Goal: Transaction & Acquisition: Book appointment/travel/reservation

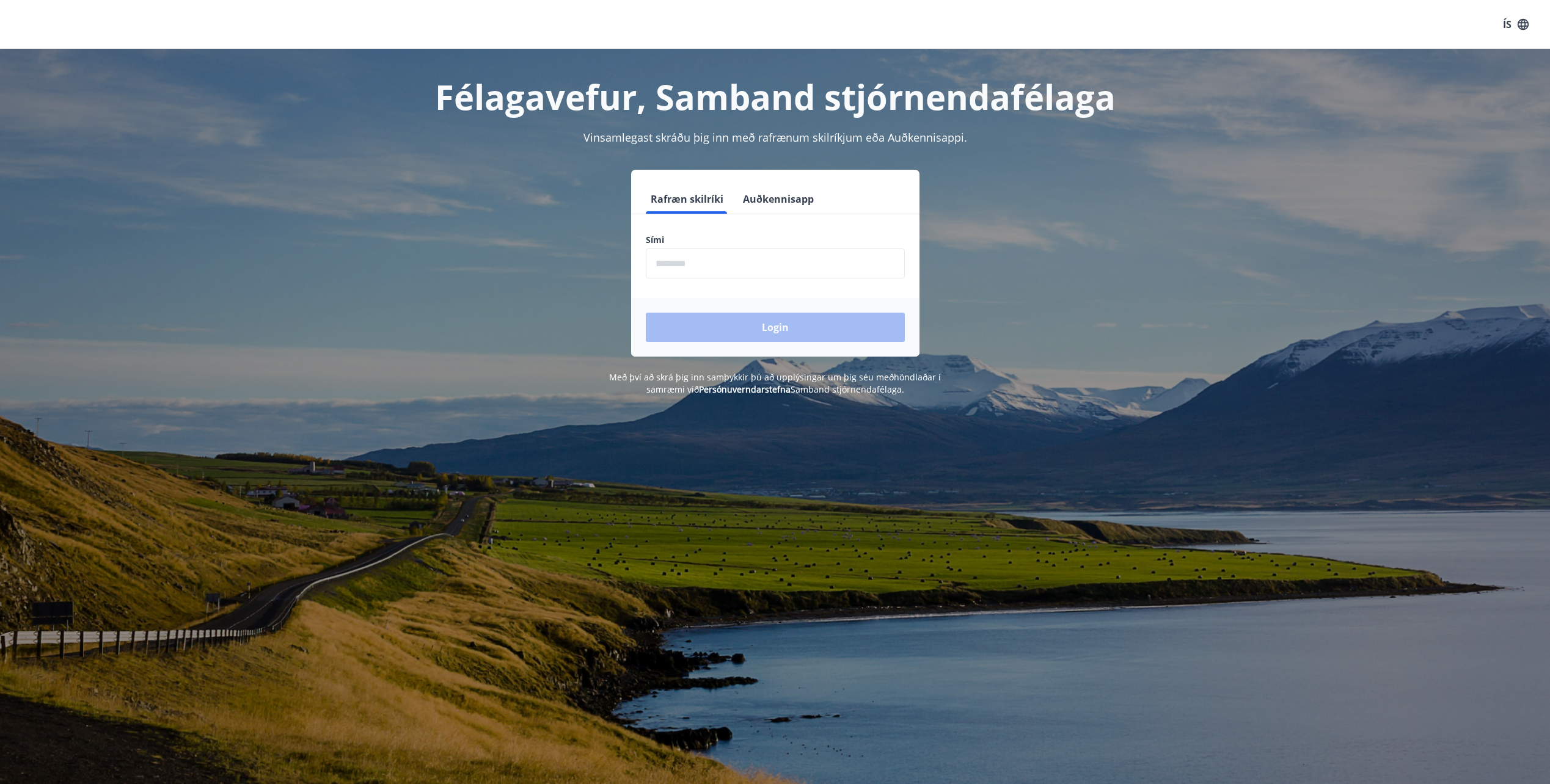
click at [696, 265] on input "phone" at bounding box center [775, 263] width 259 height 30
type input "********"
click at [770, 326] on button "Login" at bounding box center [775, 327] width 259 height 29
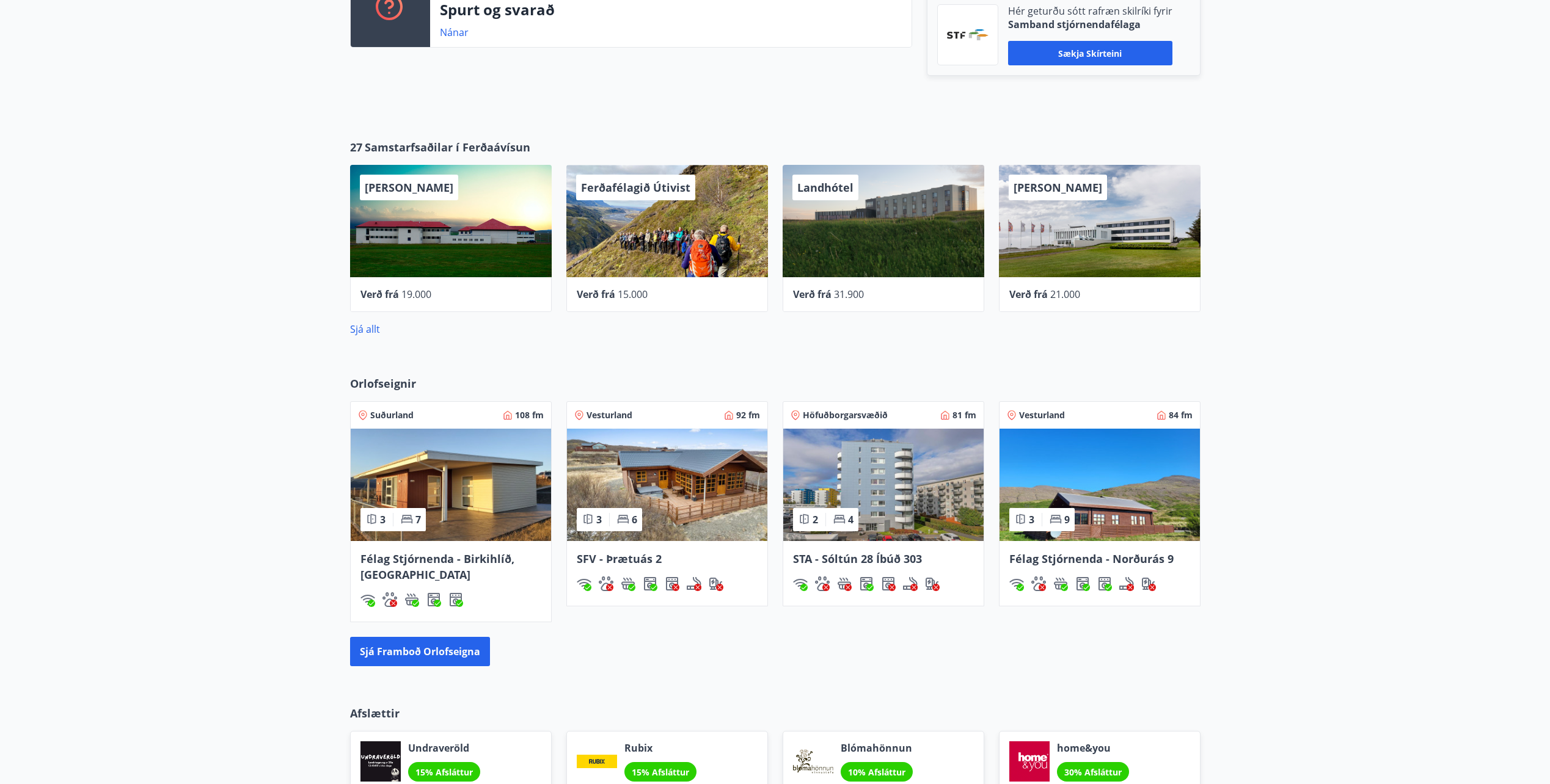
scroll to position [454, 0]
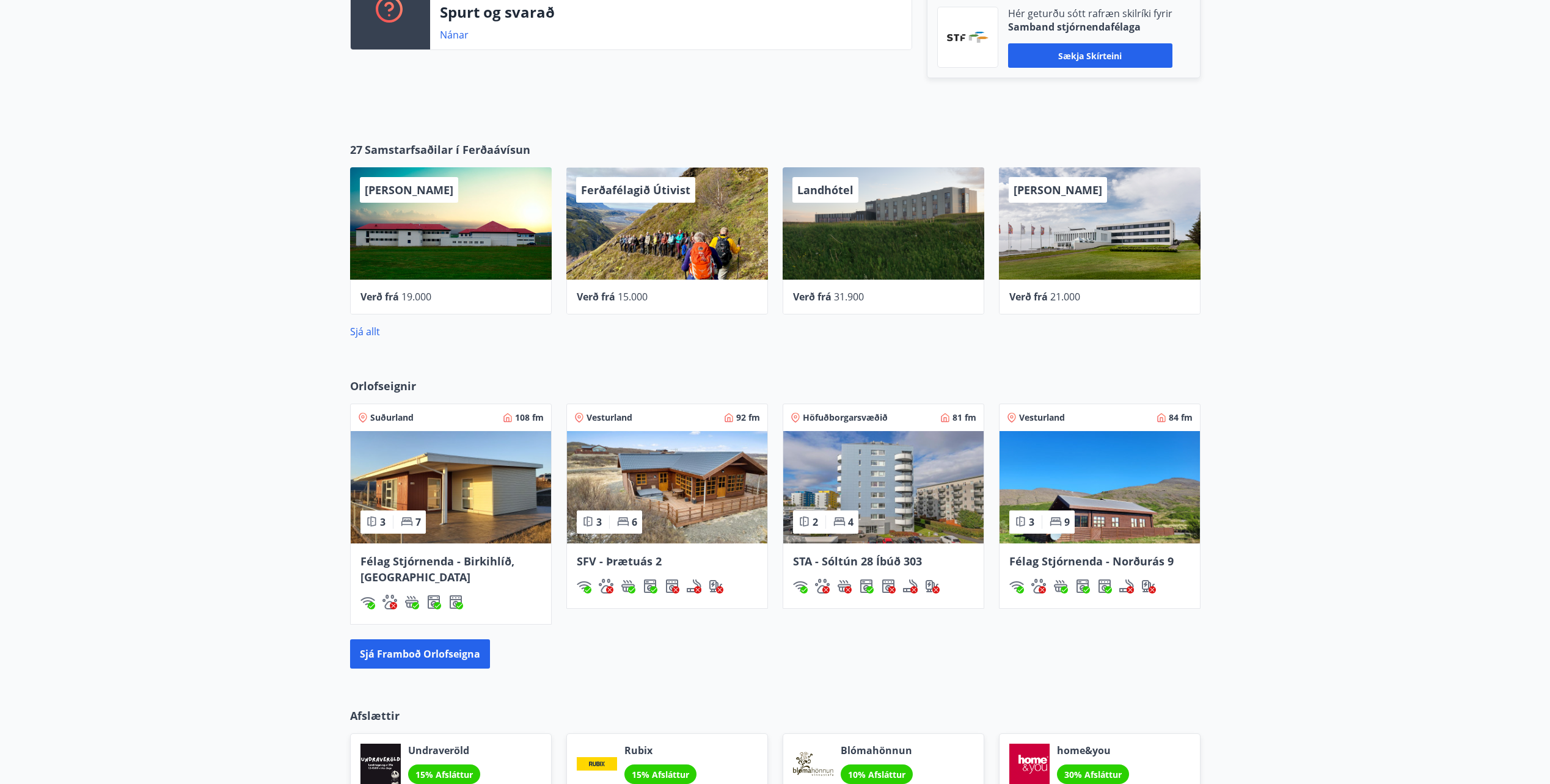
click at [859, 475] on img at bounding box center [883, 488] width 201 height 113
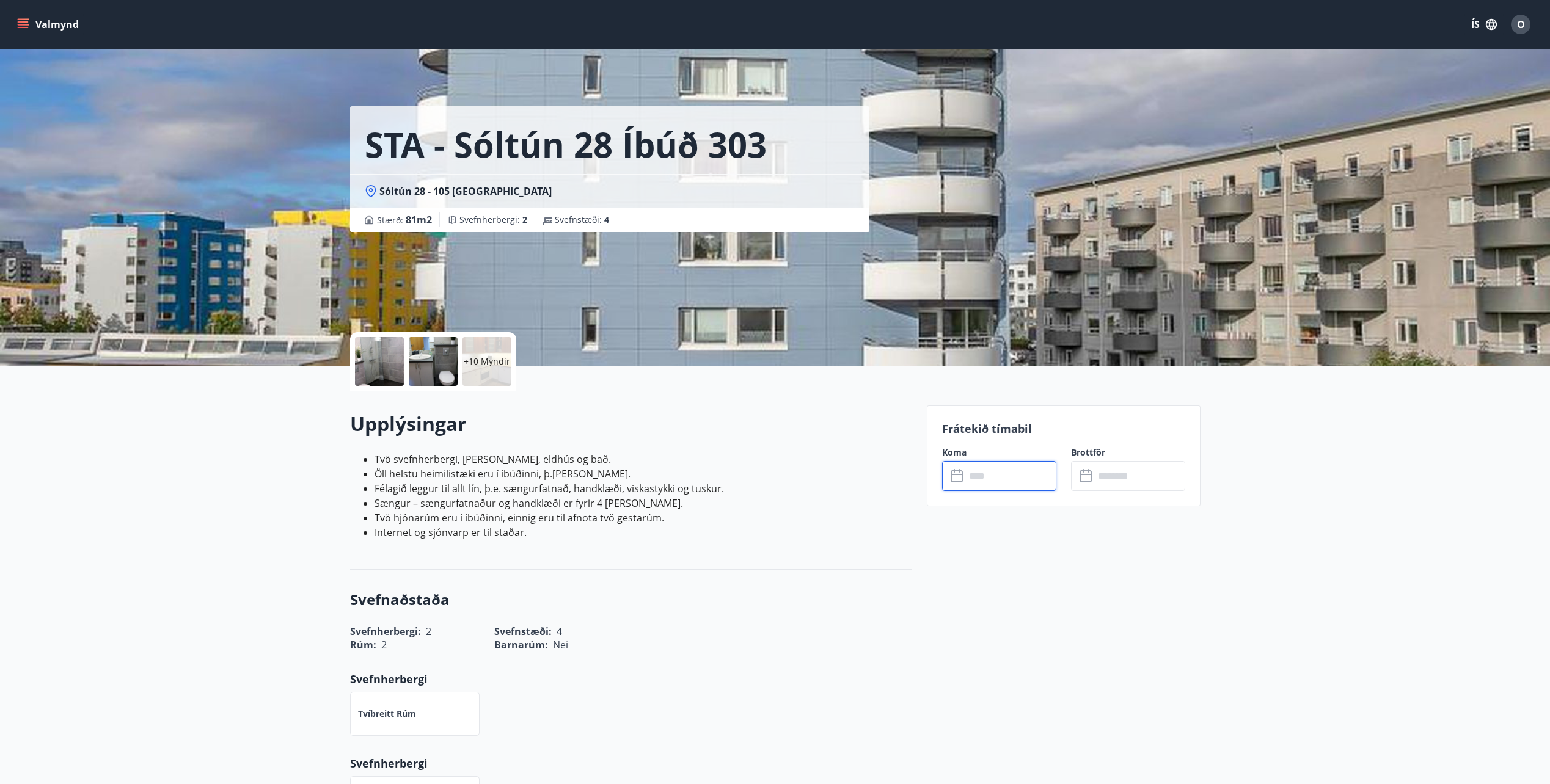
click at [991, 478] on input "text" at bounding box center [1010, 475] width 91 height 30
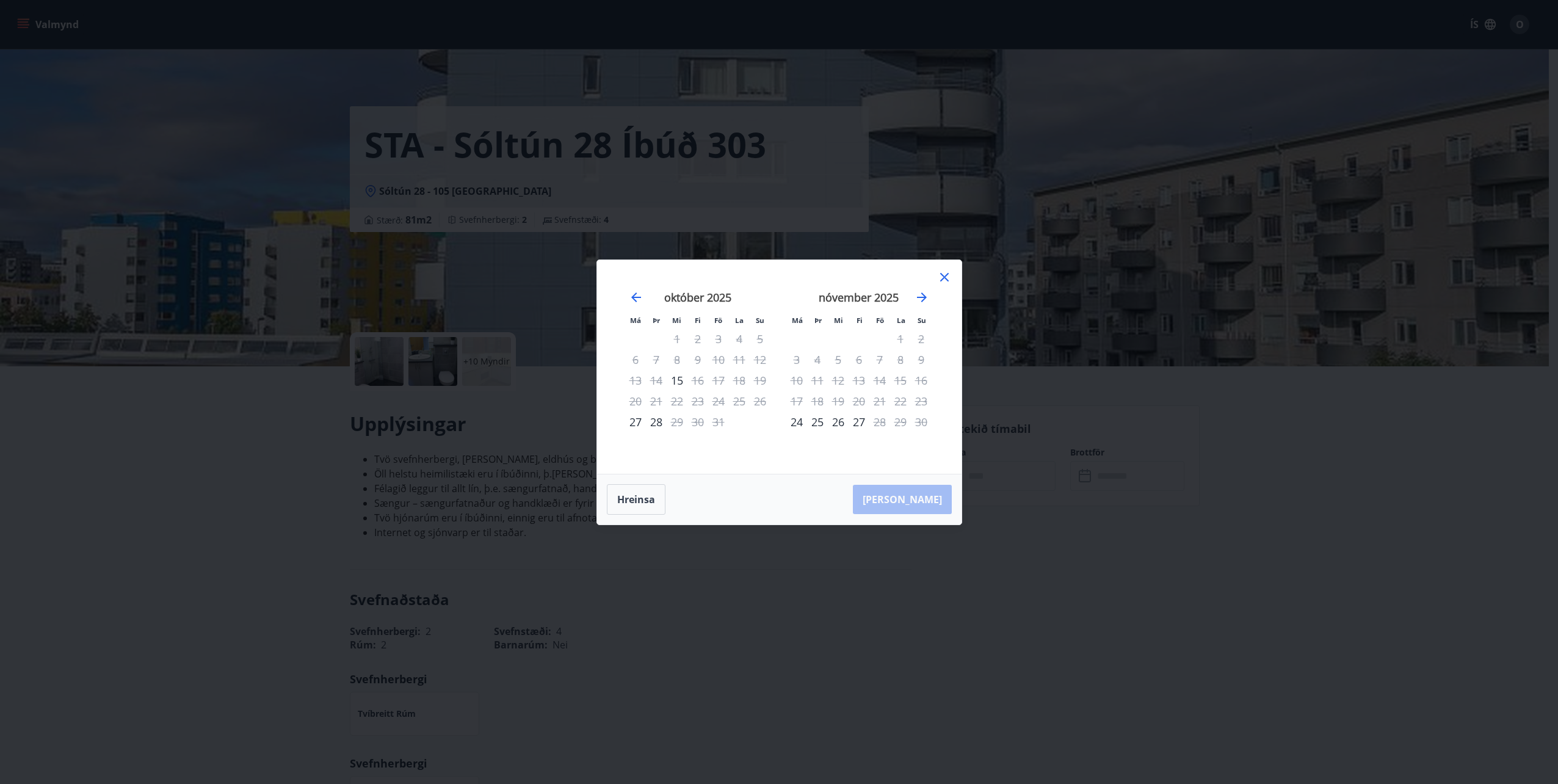
click at [945, 276] on icon at bounding box center [945, 277] width 2 height 2
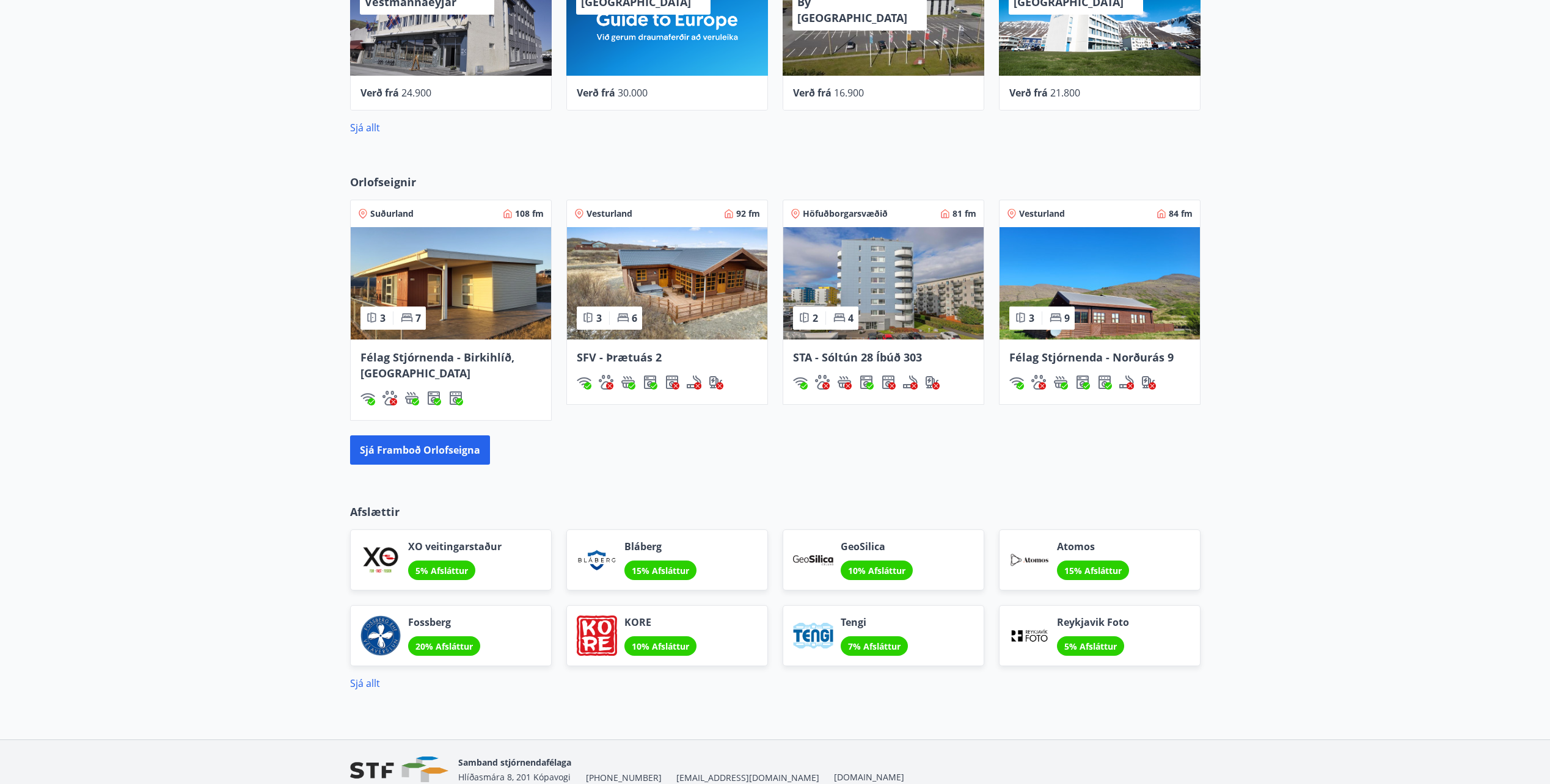
scroll to position [715, 0]
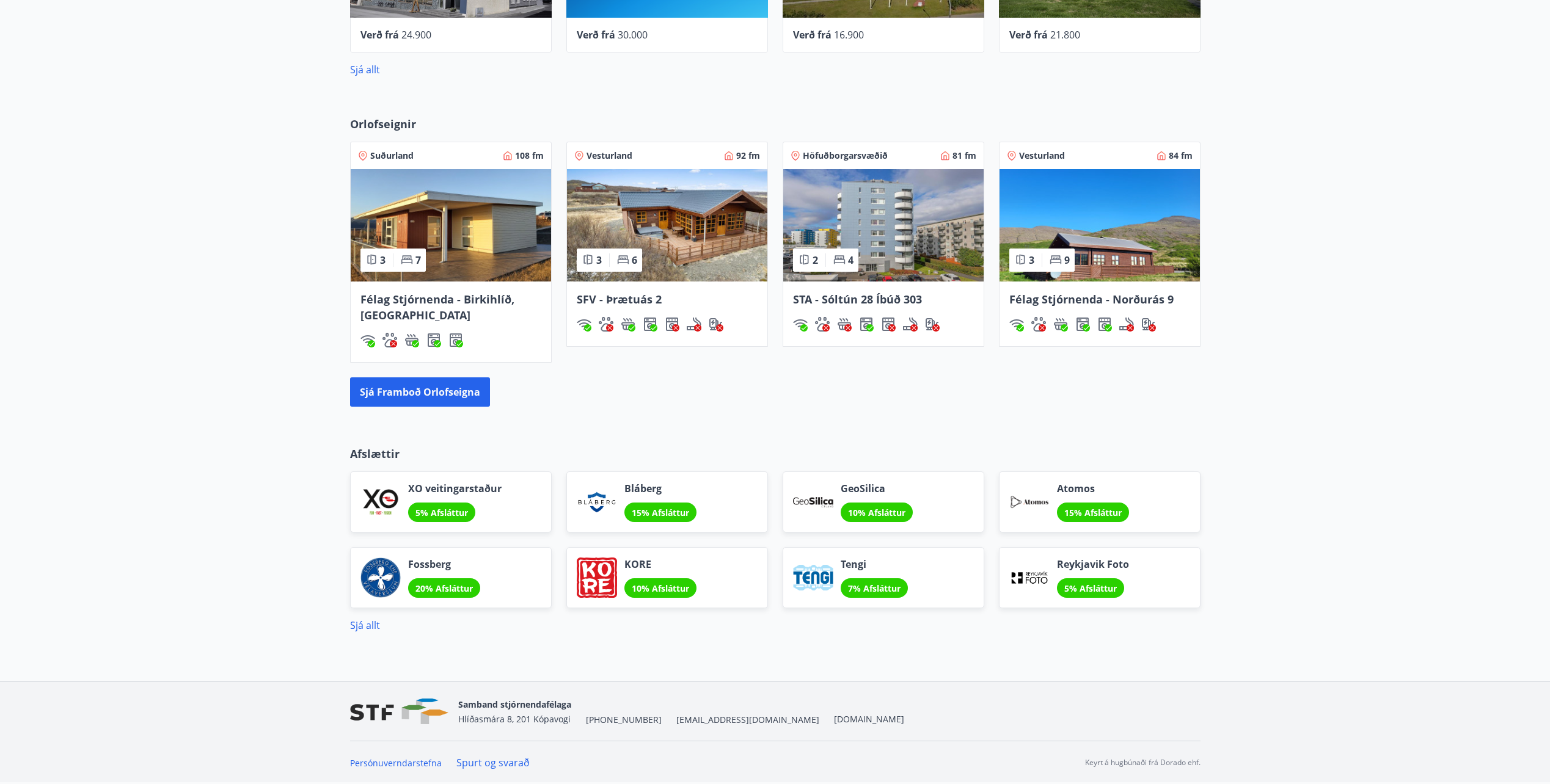
click at [845, 154] on span "Höfuðborgarsvæðið" at bounding box center [845, 156] width 85 height 12
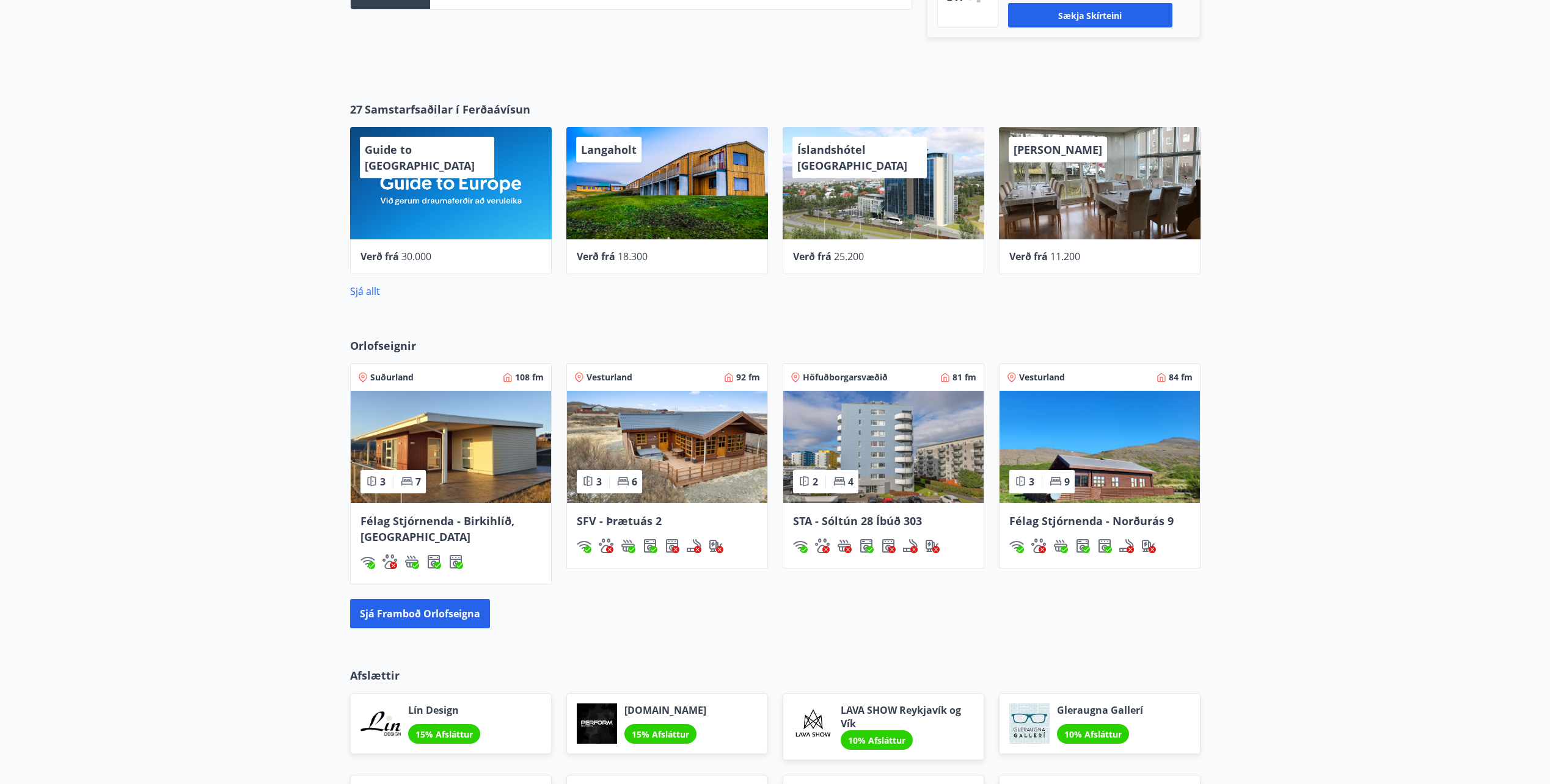
scroll to position [721, 0]
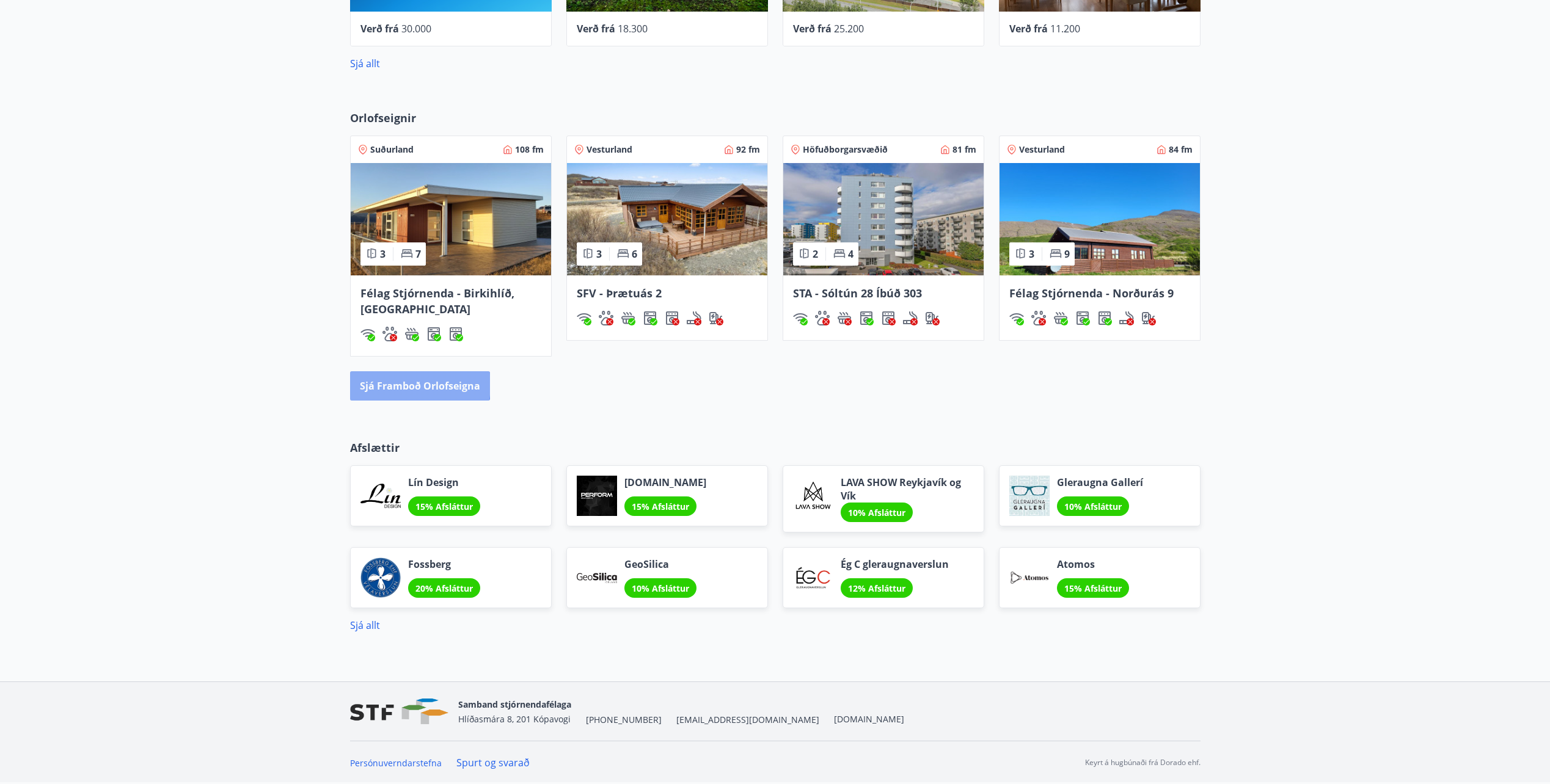
click at [406, 385] on button "Sjá framboð orlofseigna" at bounding box center [419, 386] width 140 height 29
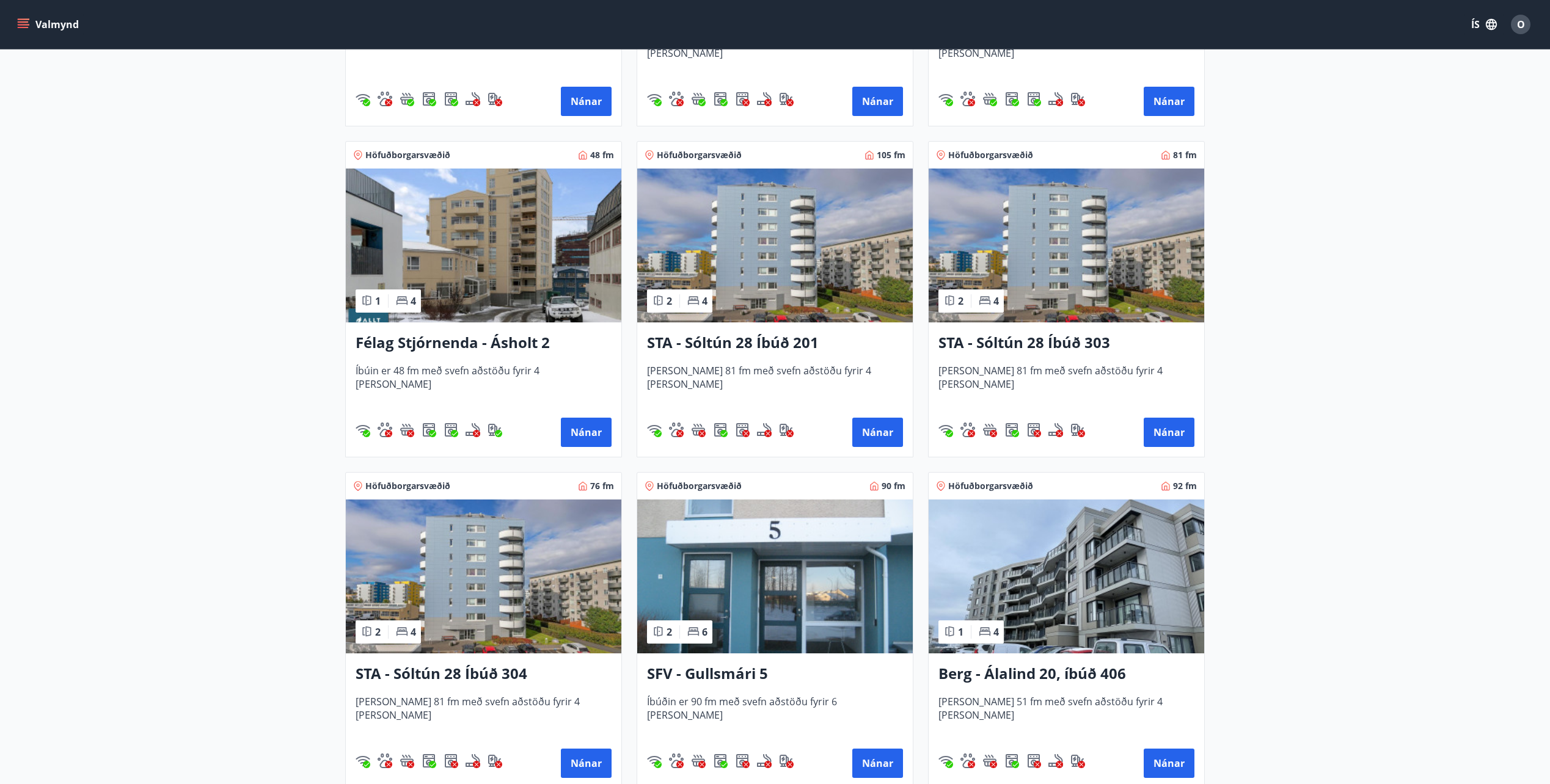
scroll to position [1138, 0]
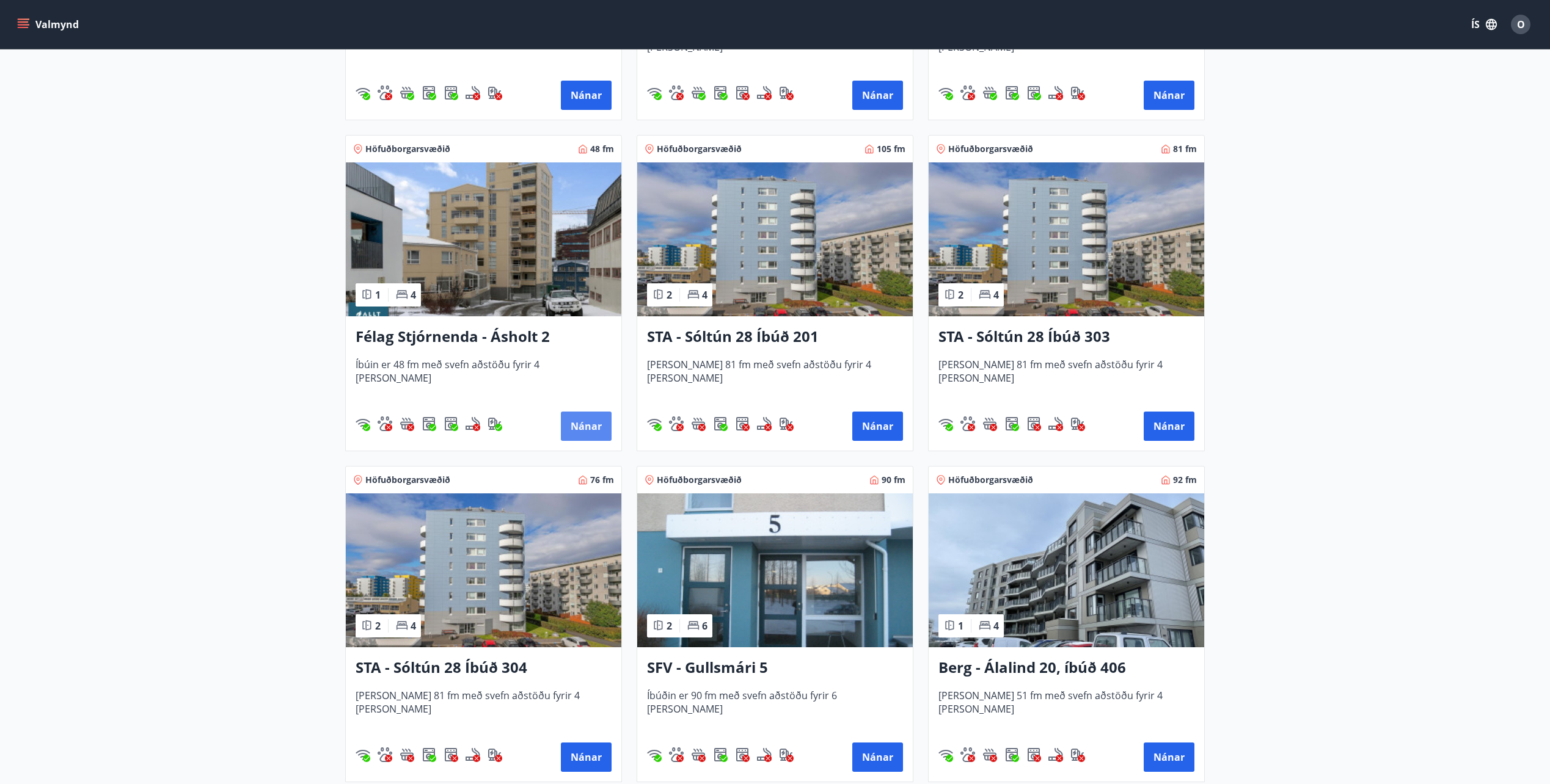
click at [581, 424] on button "Nánar" at bounding box center [586, 426] width 51 height 29
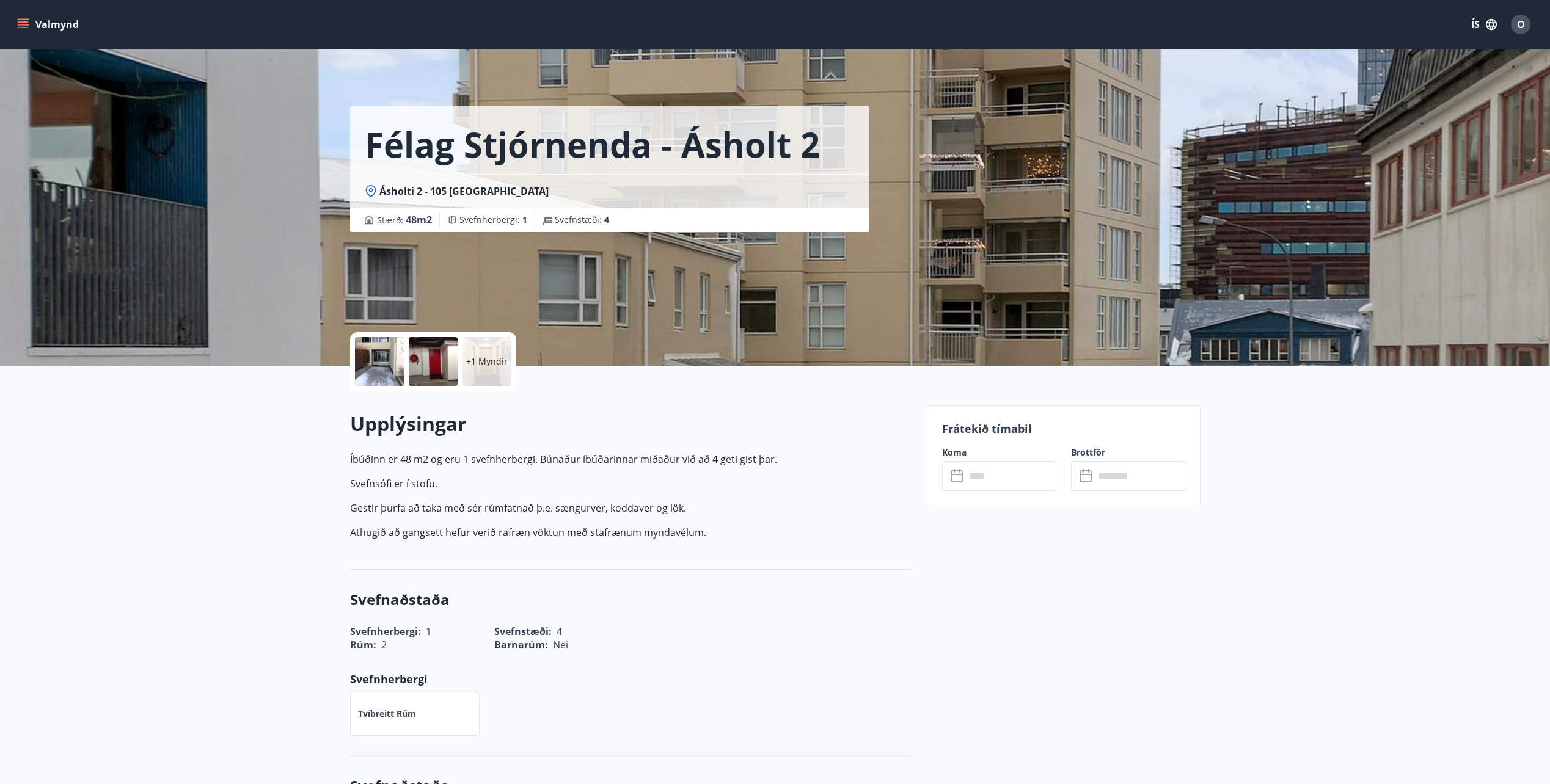
click at [1003, 483] on input "text" at bounding box center [1010, 475] width 91 height 30
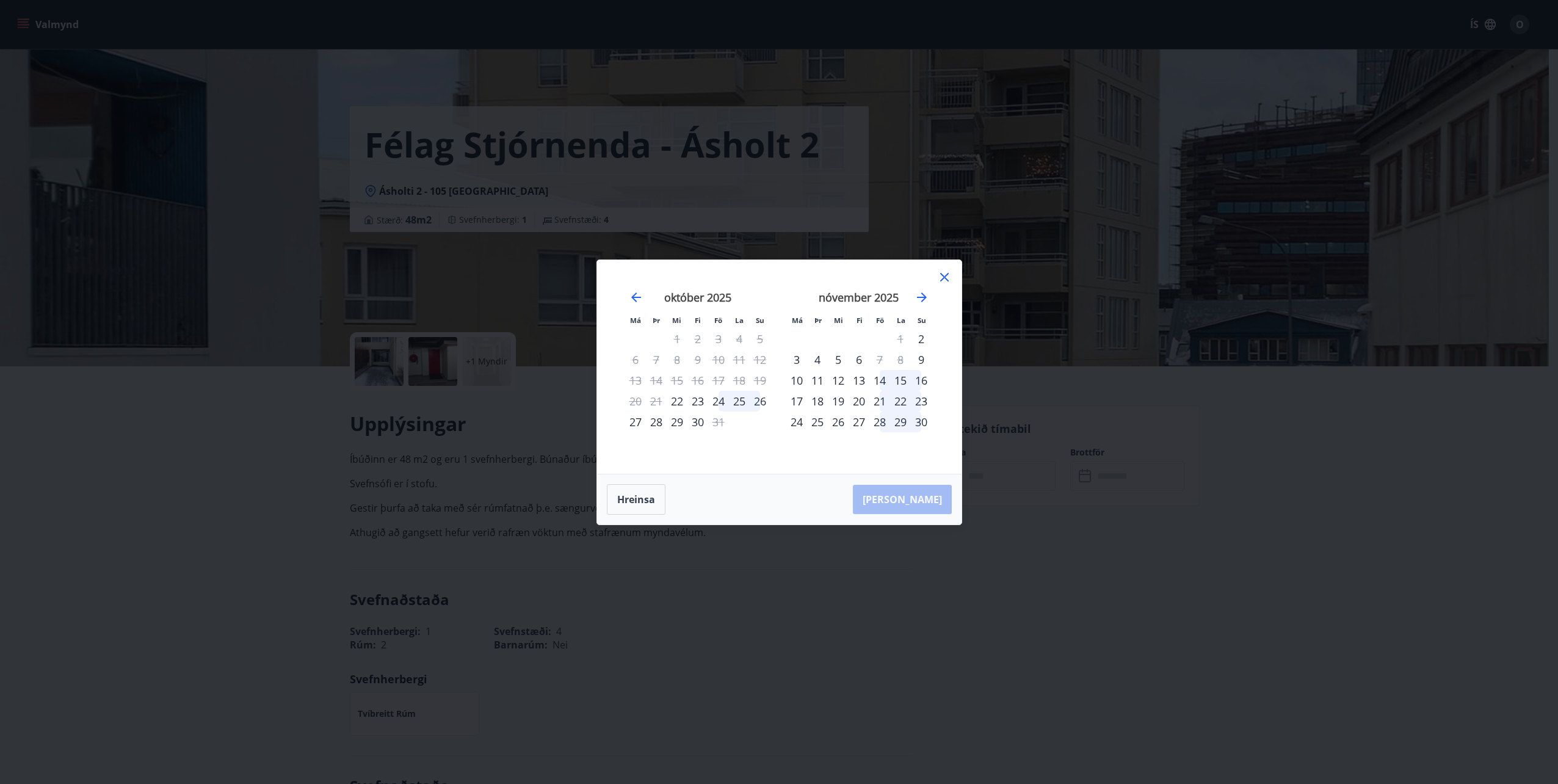
click at [948, 278] on icon at bounding box center [945, 277] width 15 height 15
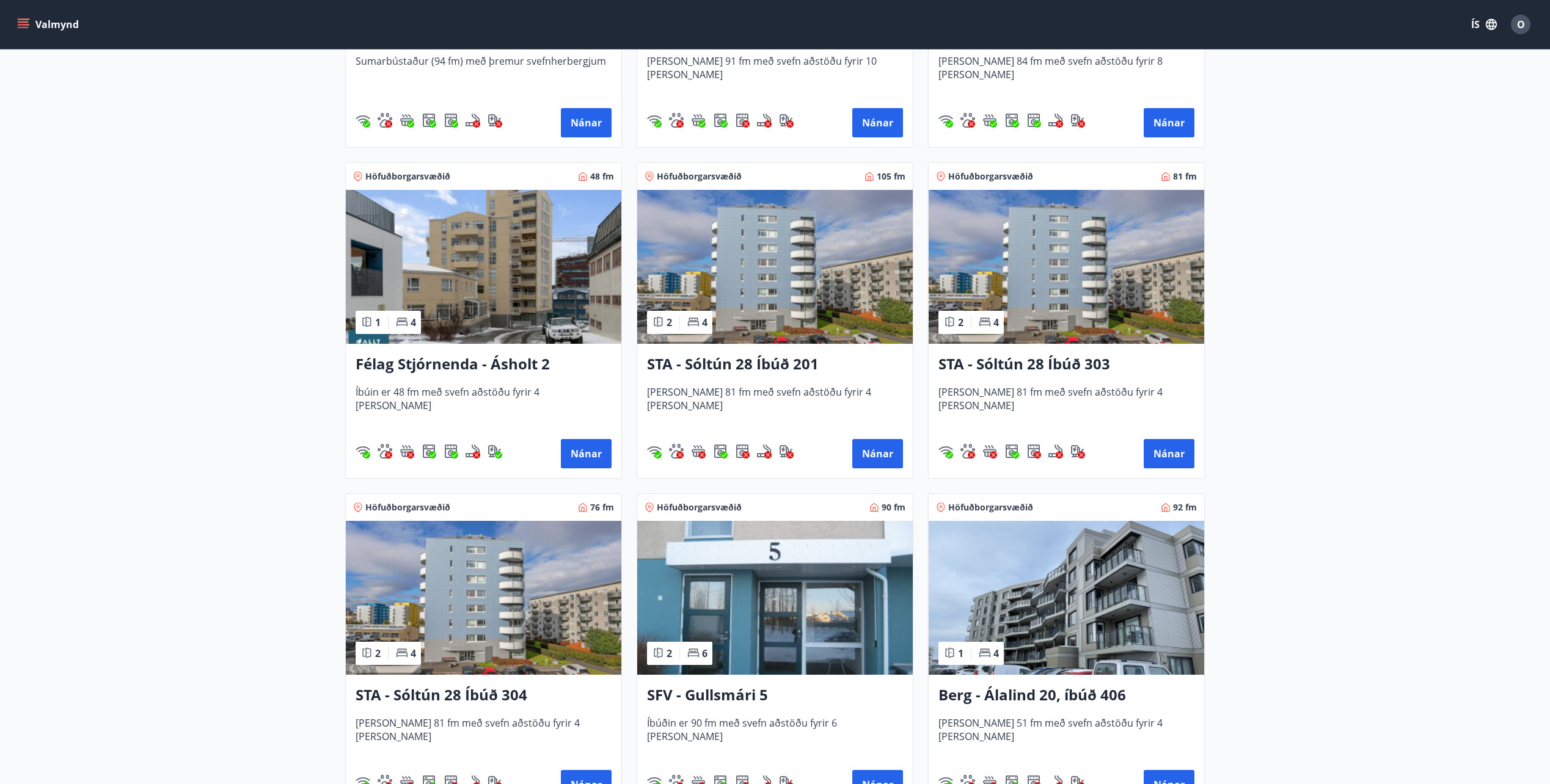
scroll to position [1154, 0]
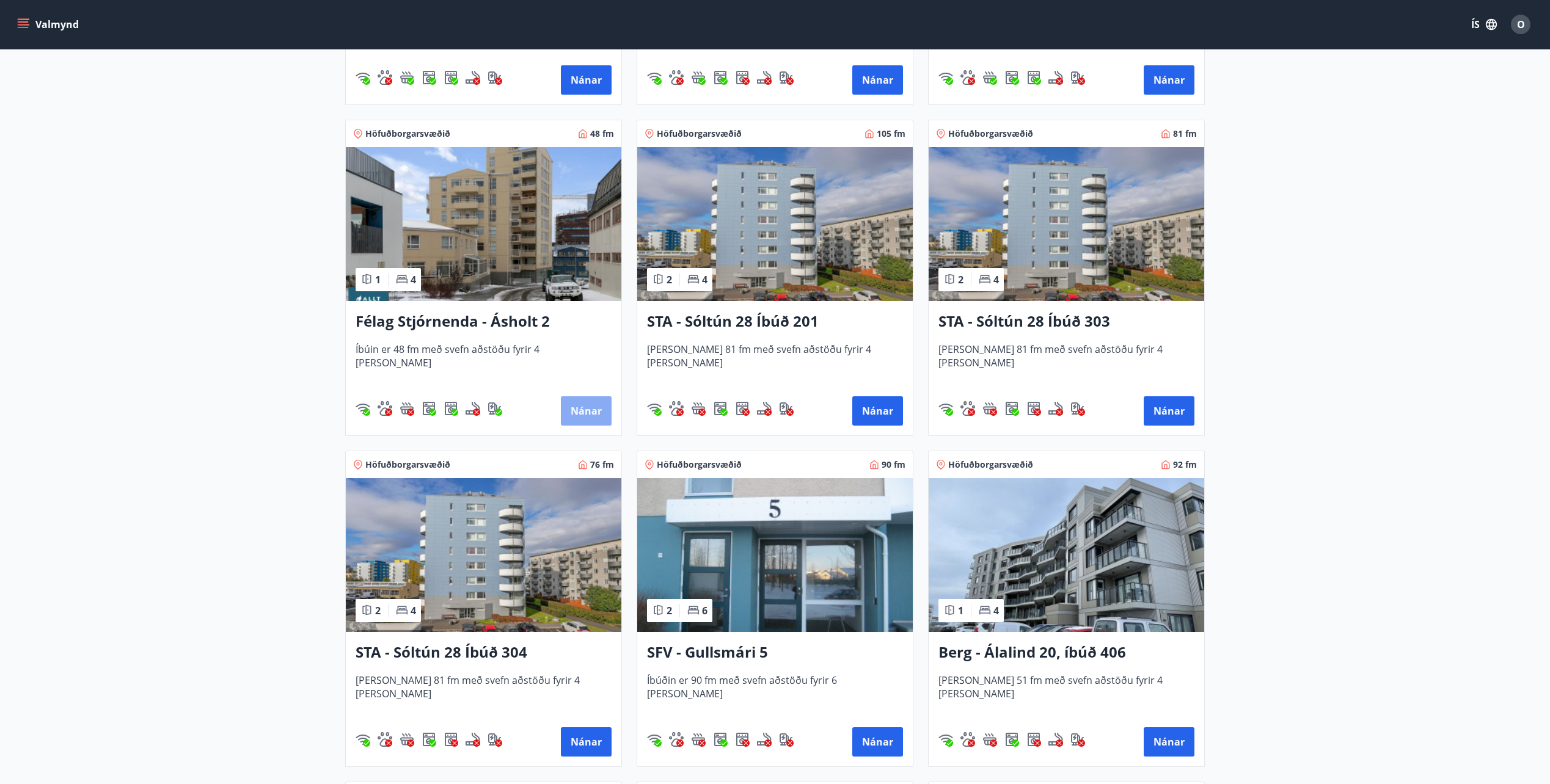
click at [580, 407] on button "Nánar" at bounding box center [586, 411] width 51 height 29
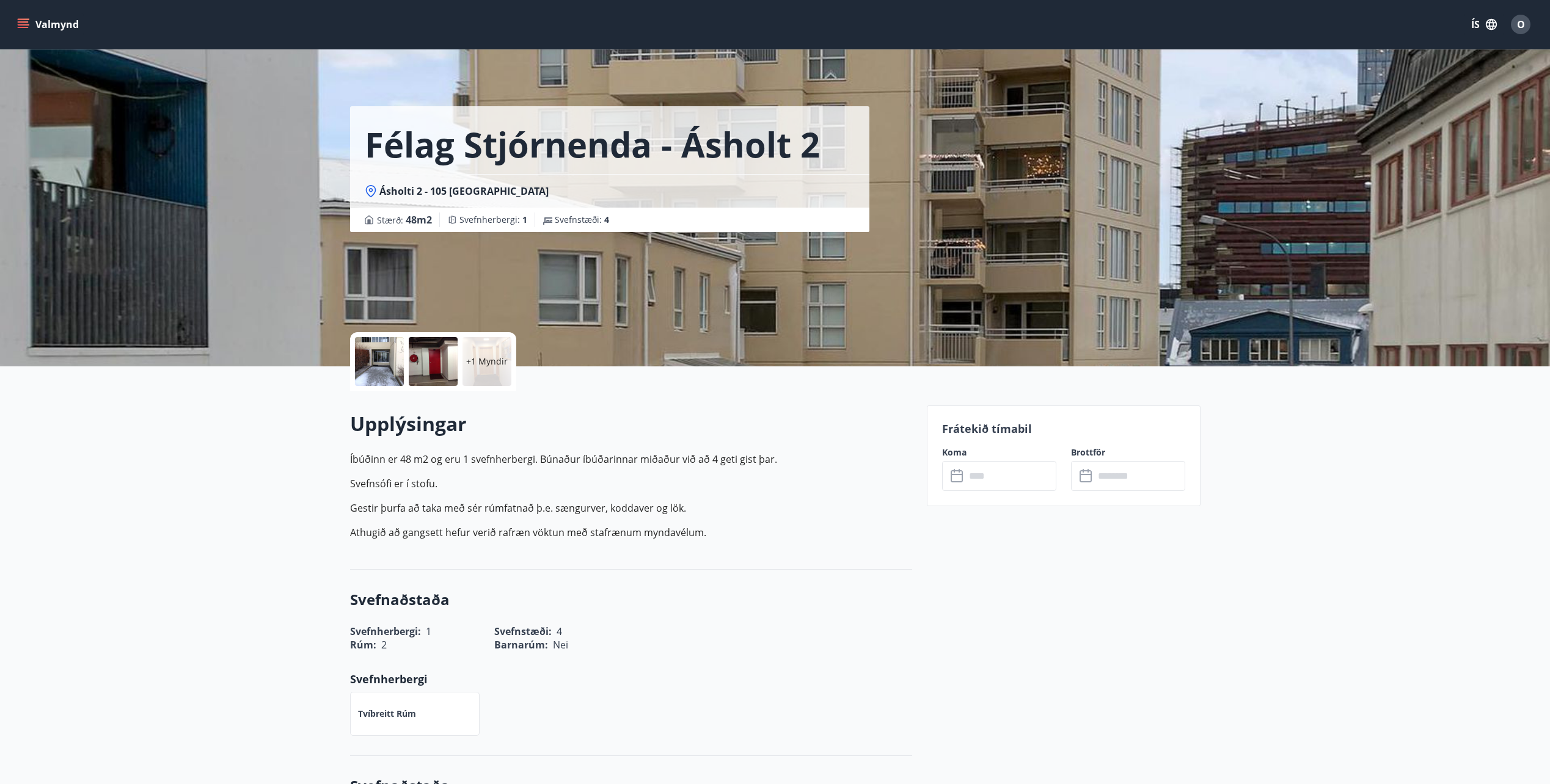
click at [988, 476] on input "text" at bounding box center [1010, 475] width 91 height 30
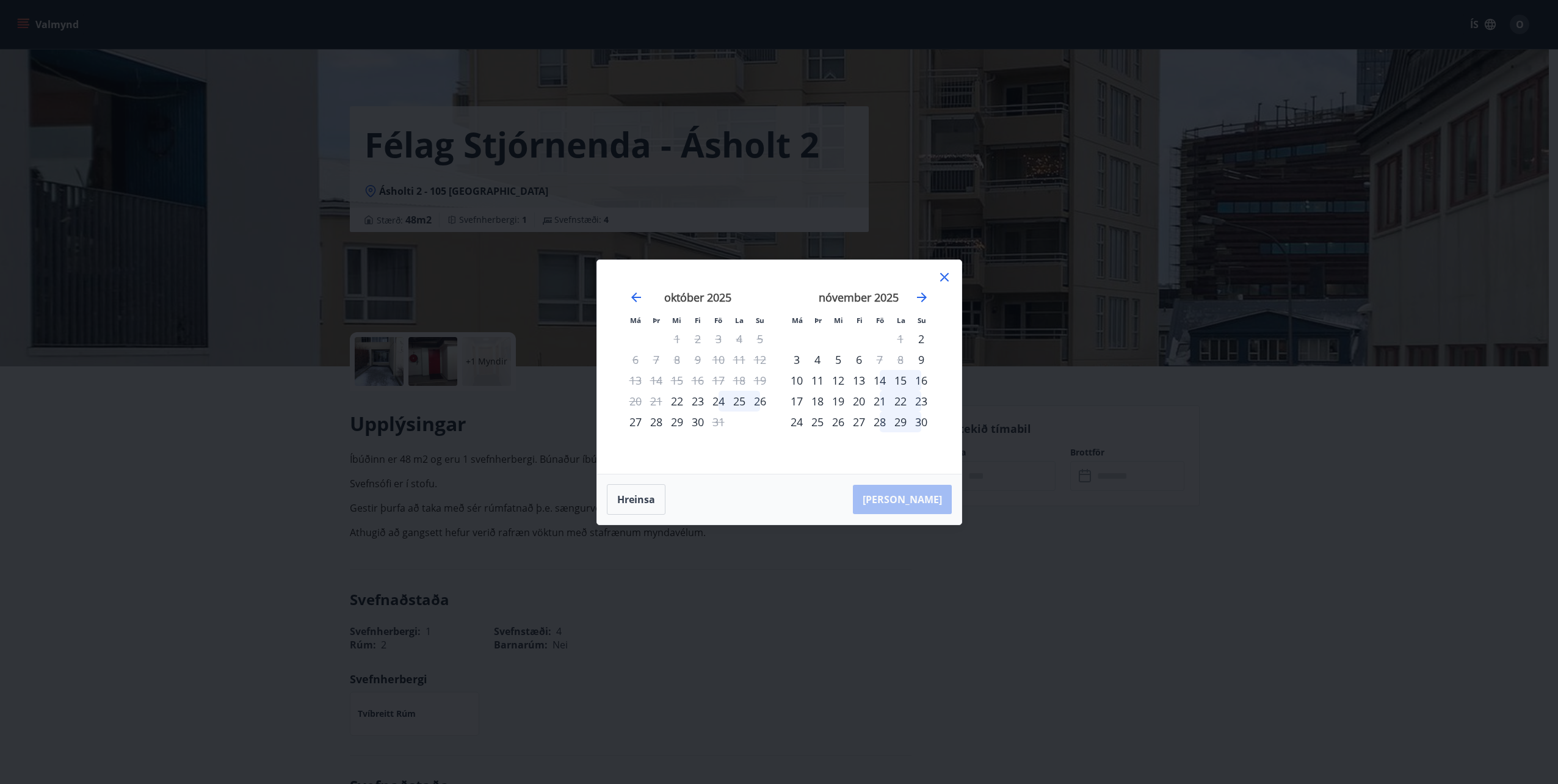
click at [947, 280] on icon at bounding box center [945, 277] width 8 height 8
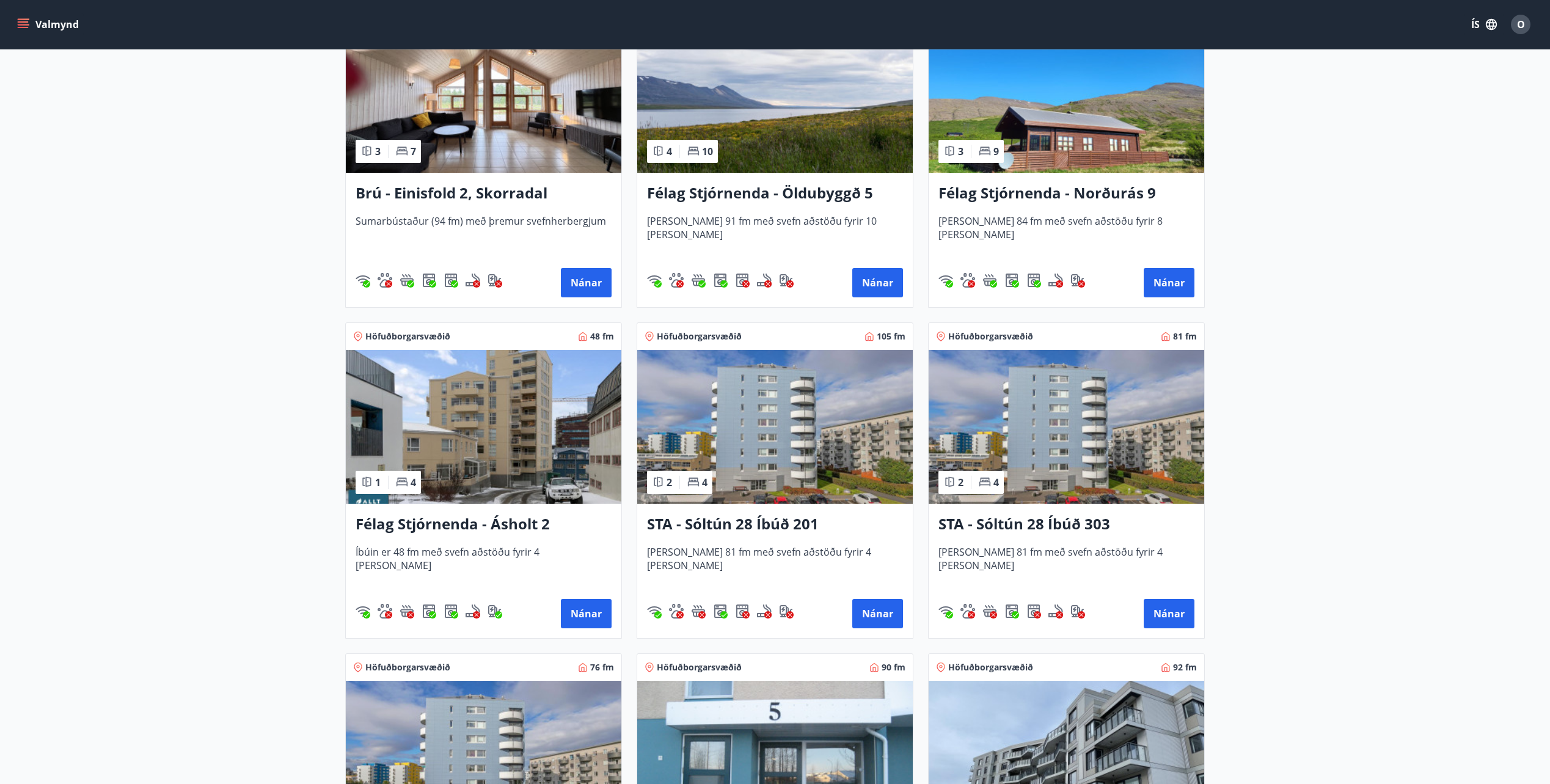
scroll to position [954, 0]
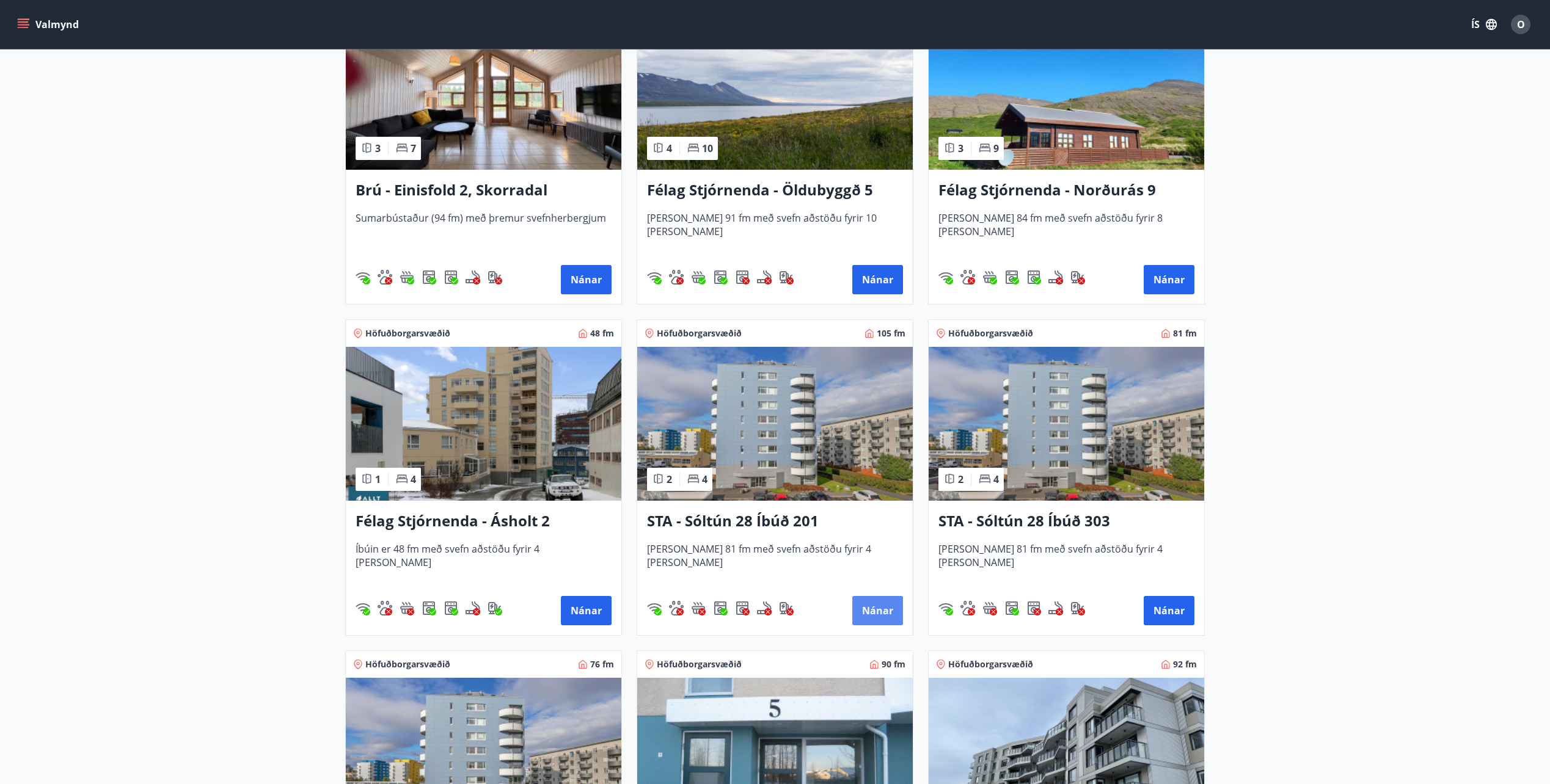
click at [880, 607] on button "Nánar" at bounding box center [878, 610] width 51 height 29
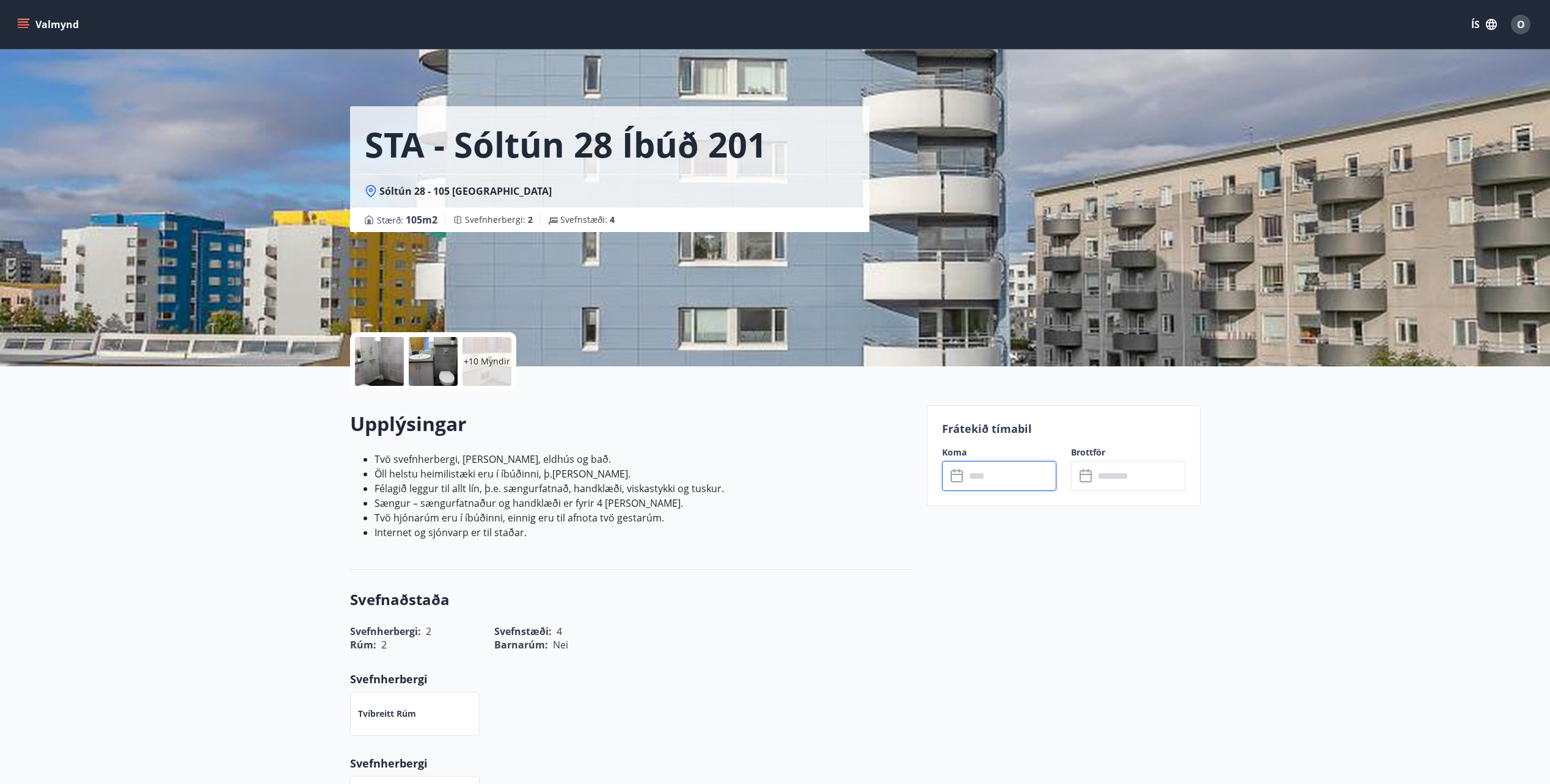
click at [1018, 485] on input "text" at bounding box center [1010, 475] width 91 height 30
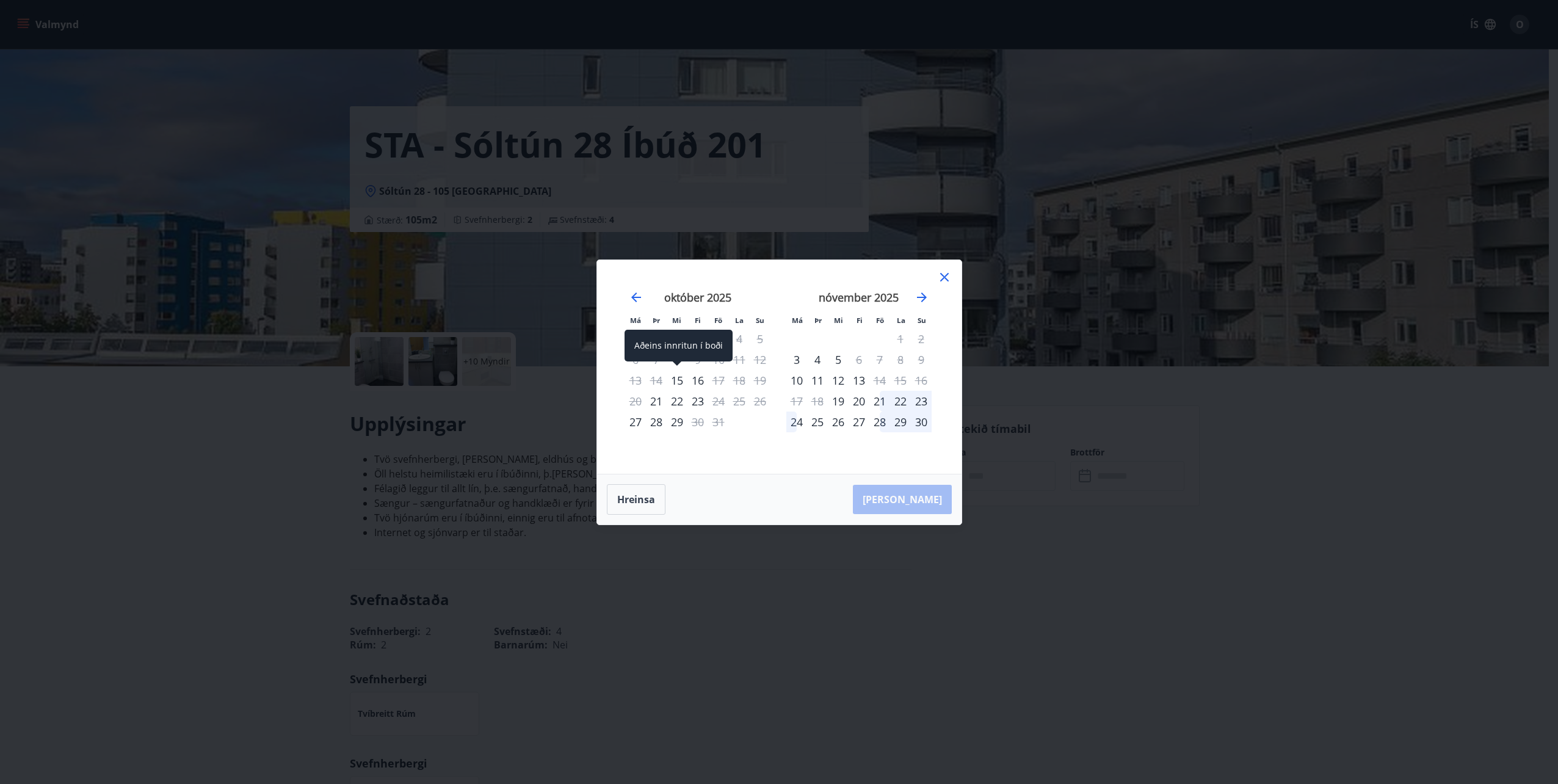
click at [674, 378] on div "15" at bounding box center [677, 380] width 21 height 21
click at [698, 379] on div "16" at bounding box center [698, 380] width 21 height 21
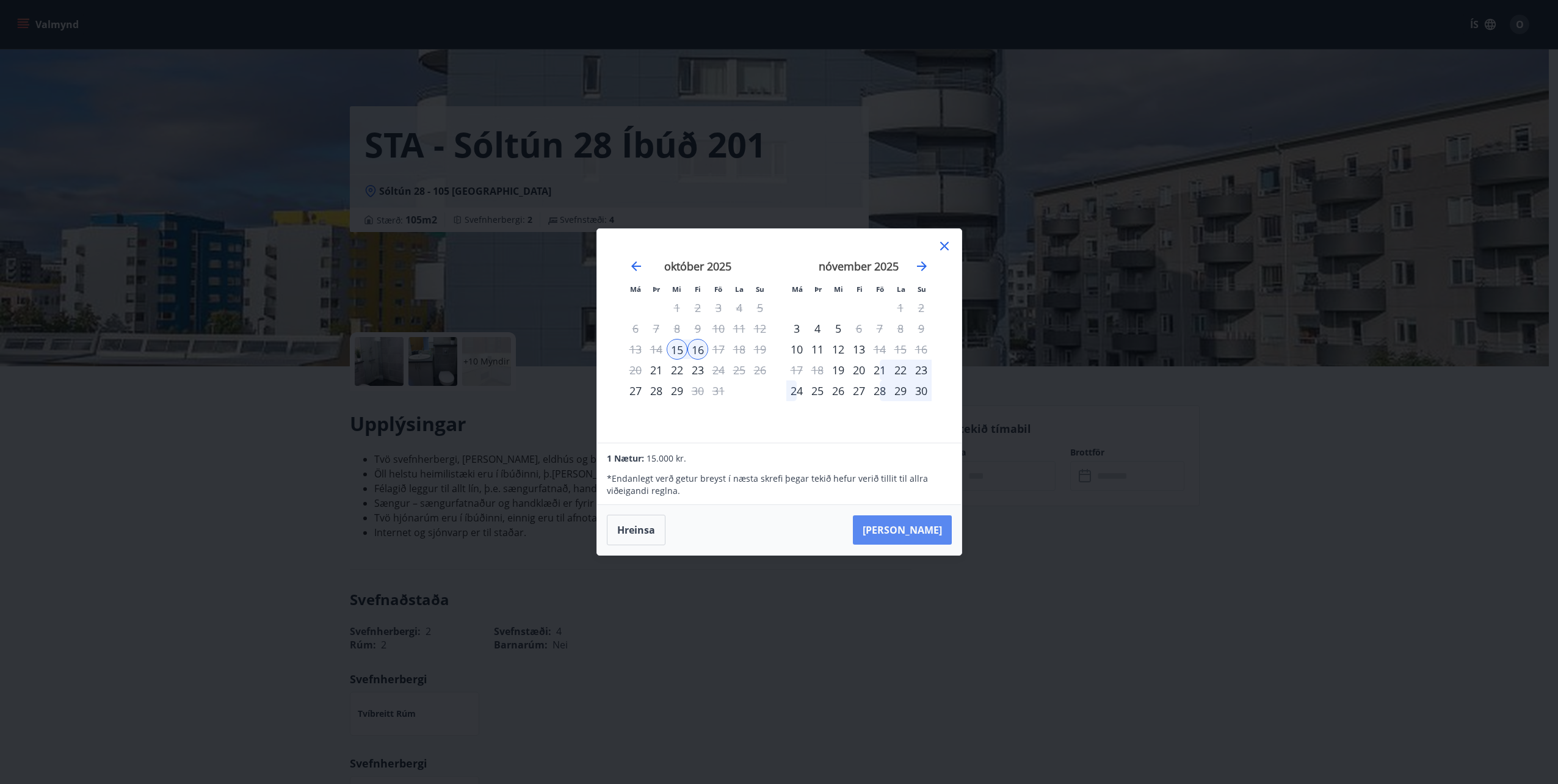
click at [916, 523] on button "Taka Frá" at bounding box center [902, 530] width 99 height 29
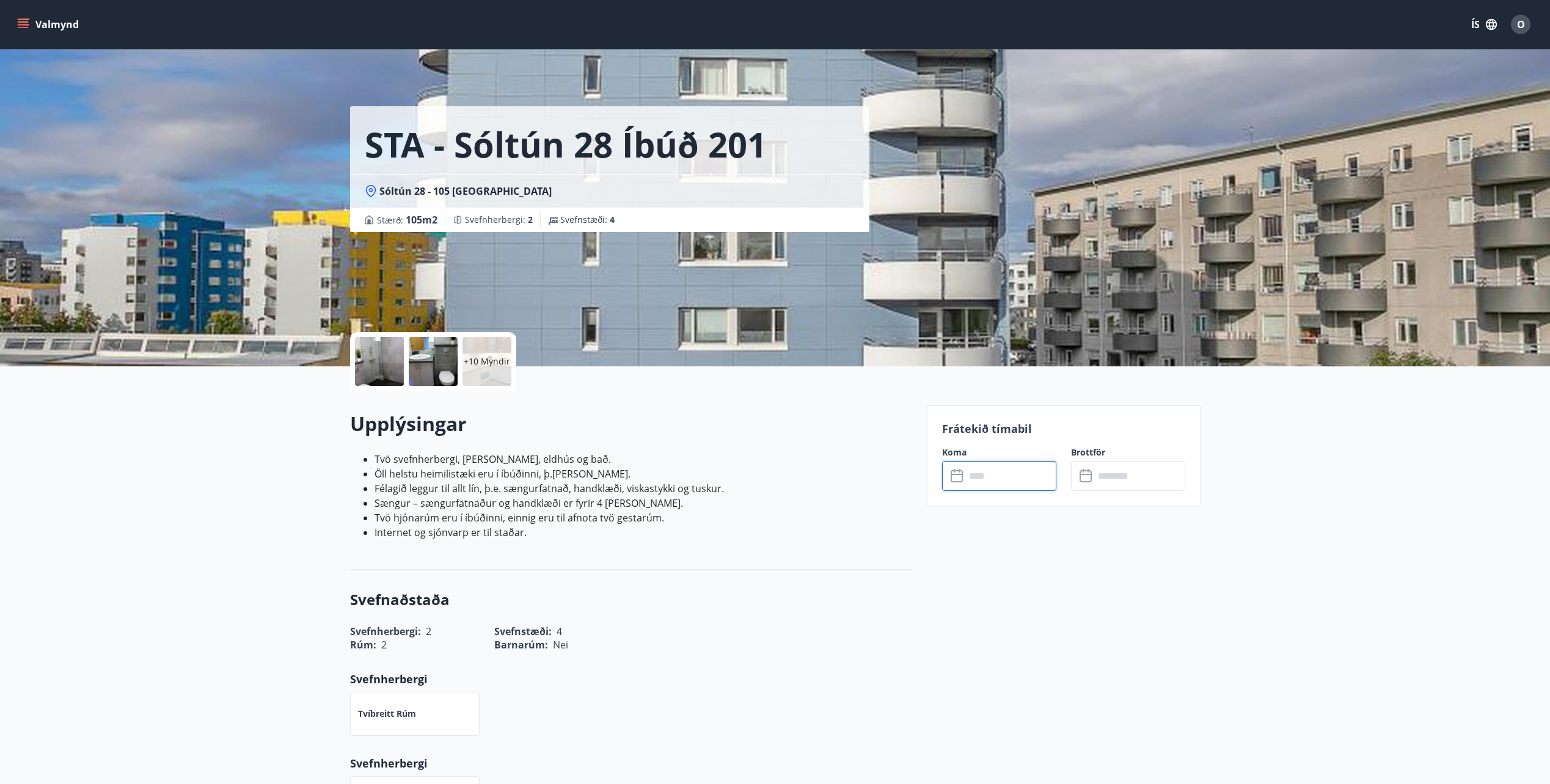
type input "******"
click at [1126, 586] on button "Greiða" at bounding box center [1128, 588] width 114 height 29
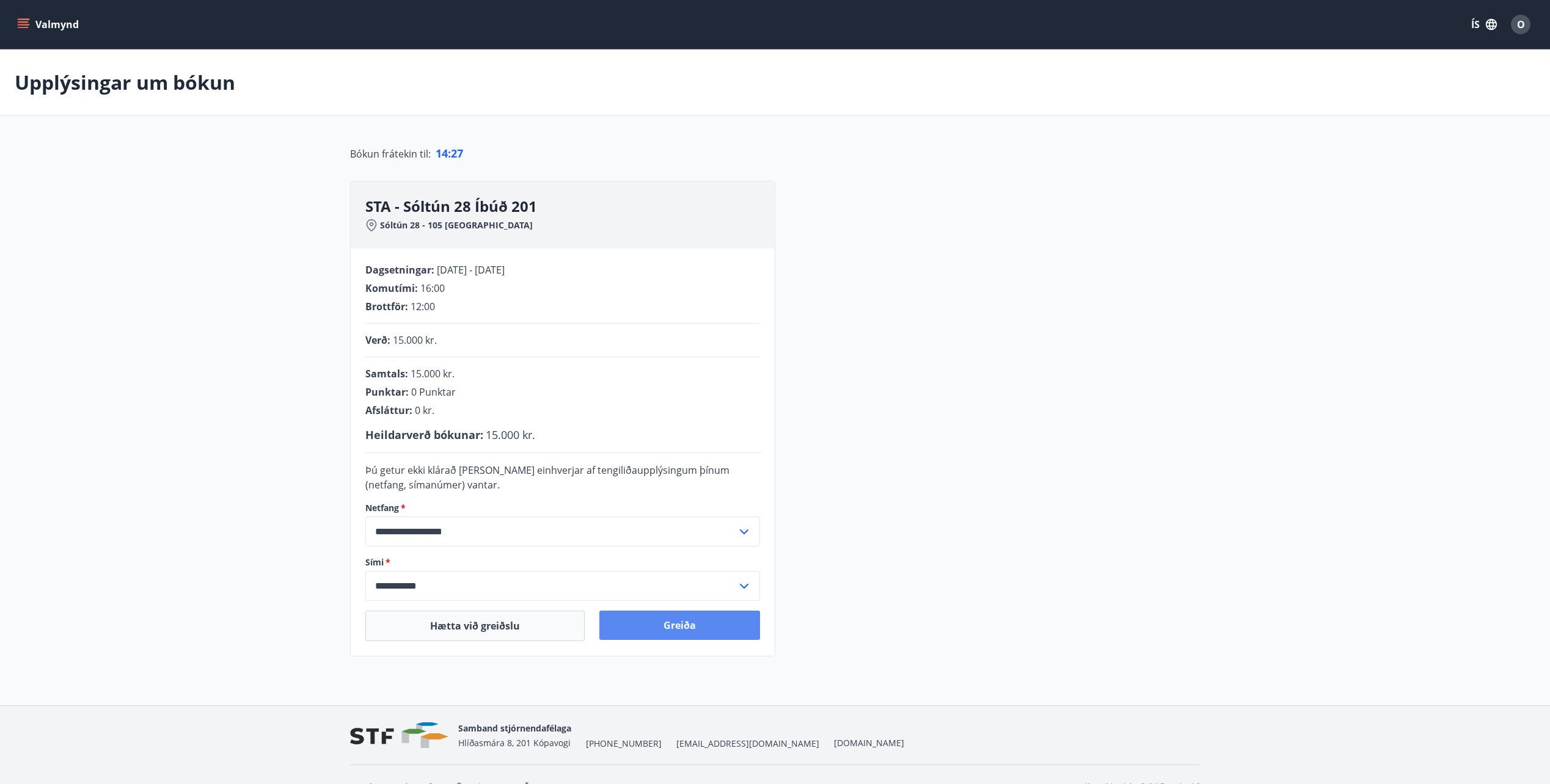
click at [675, 624] on button "Greiða" at bounding box center [679, 625] width 161 height 29
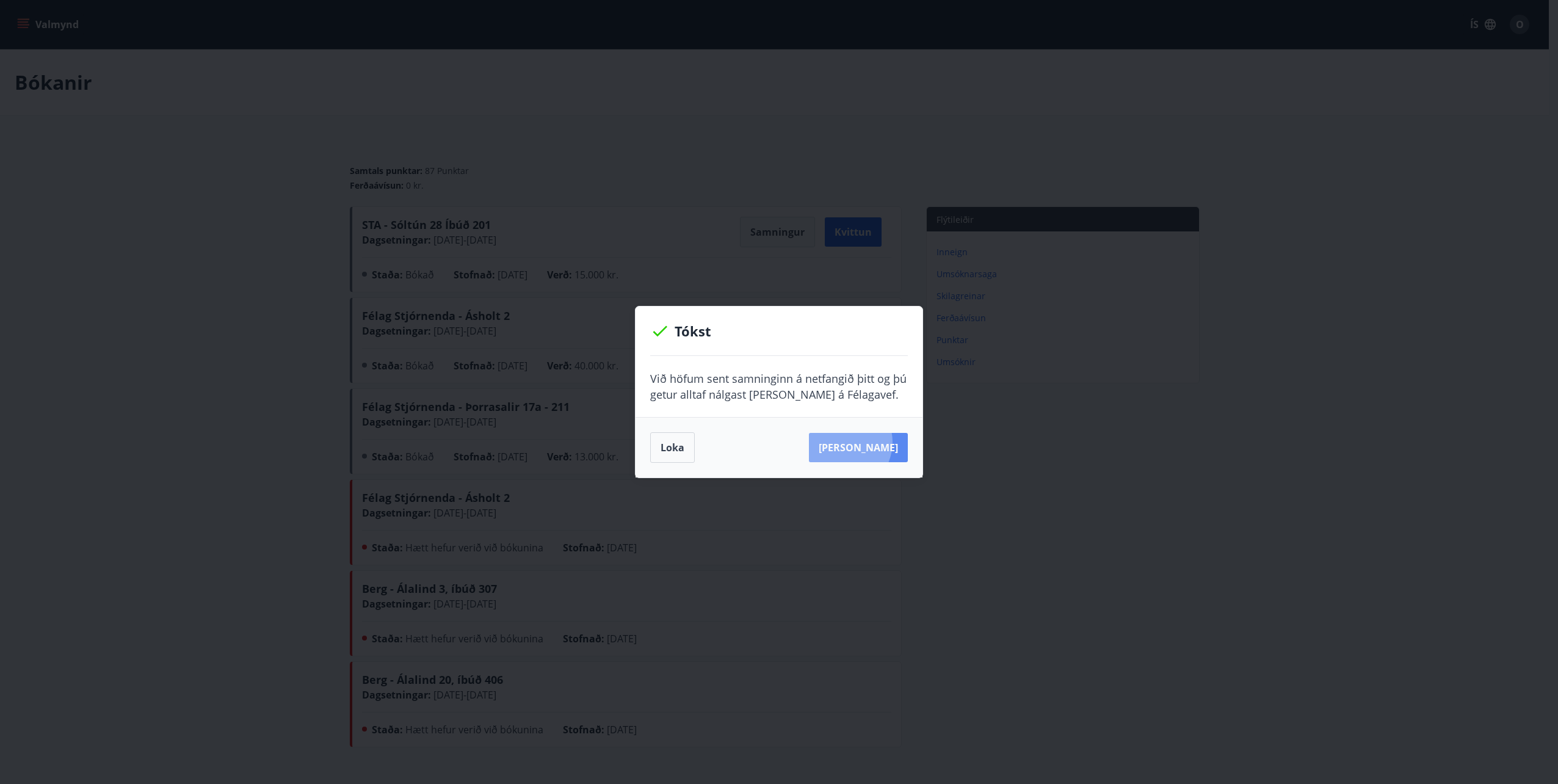
click at [860, 442] on button "Sjá samning" at bounding box center [859, 448] width 99 height 29
